Goal: Task Accomplishment & Management: Complete application form

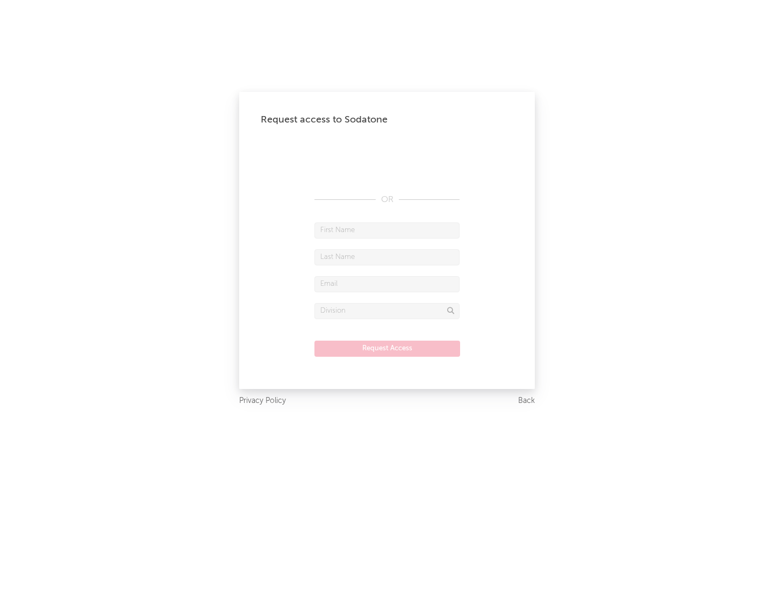
click at [387, 230] on input "text" at bounding box center [386, 230] width 145 height 16
type input "[PERSON_NAME]"
click at [387, 257] on input "text" at bounding box center [386, 257] width 145 height 16
type input "[PERSON_NAME]"
click at [387, 284] on input "text" at bounding box center [386, 284] width 145 height 16
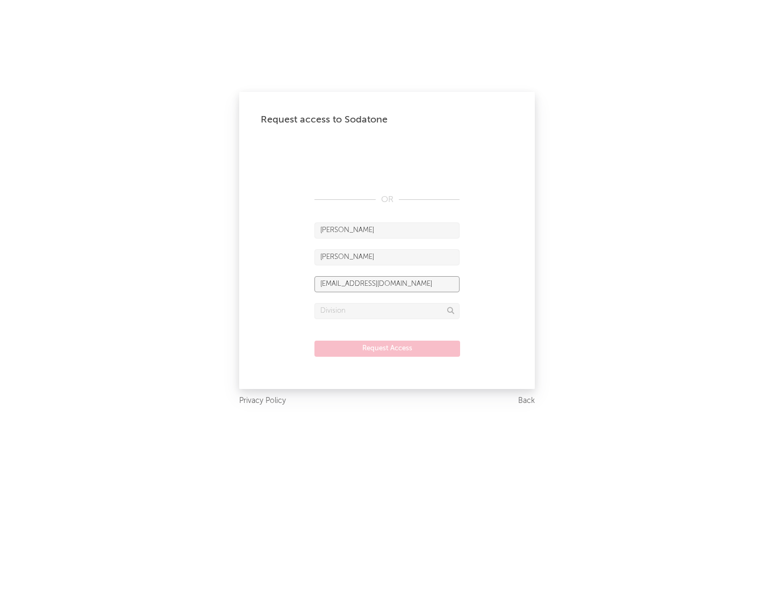
type input "[EMAIL_ADDRESS][DOMAIN_NAME]"
click at [387, 311] on input "text" at bounding box center [386, 311] width 145 height 16
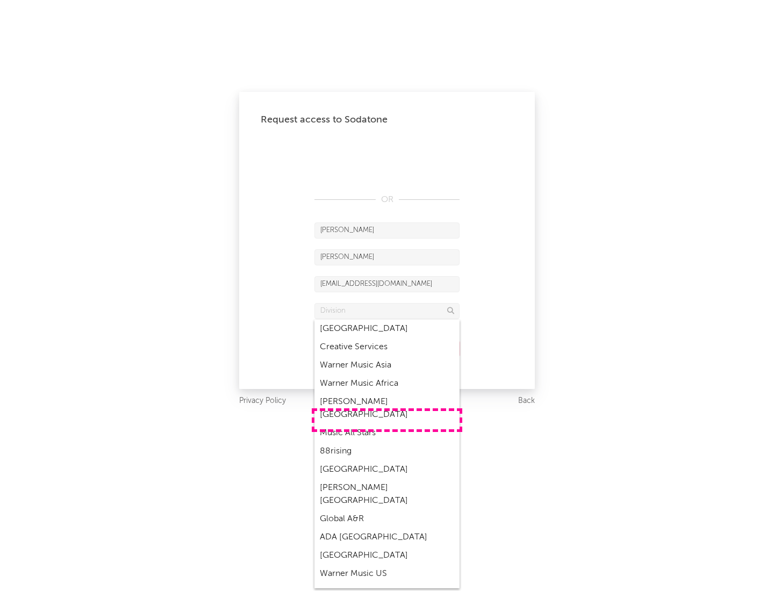
click at [387, 424] on div "Music All Stars" at bounding box center [386, 433] width 145 height 18
type input "Music All Stars"
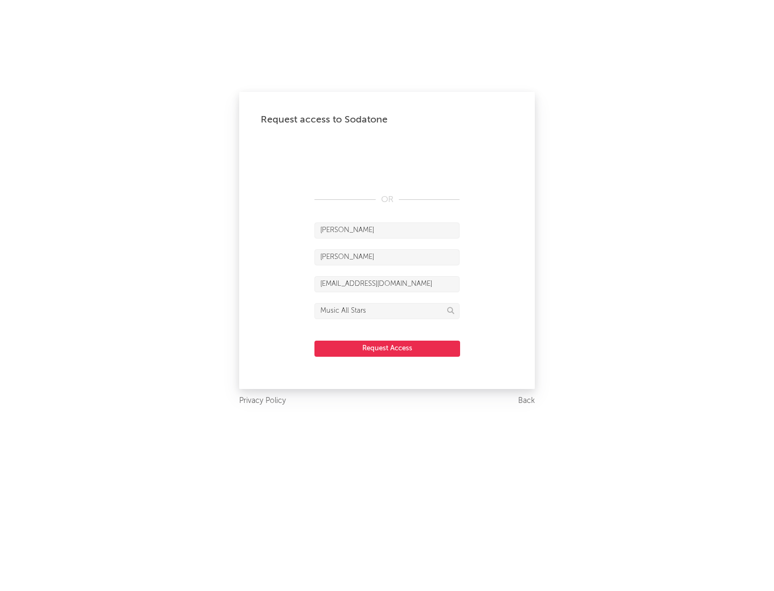
click at [387, 348] on button "Request Access" at bounding box center [387, 349] width 146 height 16
